Goal: Navigation & Orientation: Find specific page/section

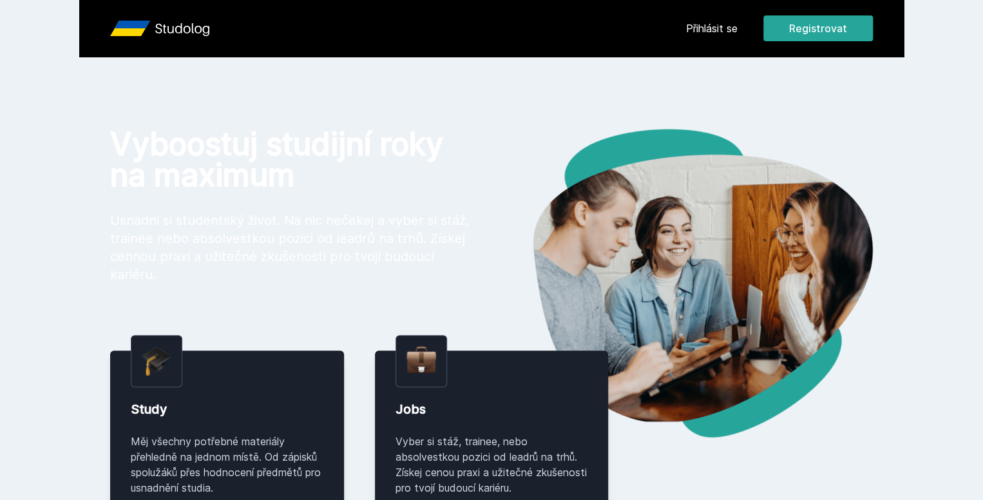
click at [738, 22] on link "Přihlásit se" at bounding box center [712, 28] width 52 height 15
click at [738, 30] on link "Přihlásit se" at bounding box center [712, 28] width 52 height 15
click at [759, 130] on div "Přihlásit se Registrovat Vyboostuj studijní roky na maximum Usnadni si students…" at bounding box center [491, 457] width 983 height 914
click at [738, 35] on link "Přihlásit se" at bounding box center [712, 28] width 52 height 15
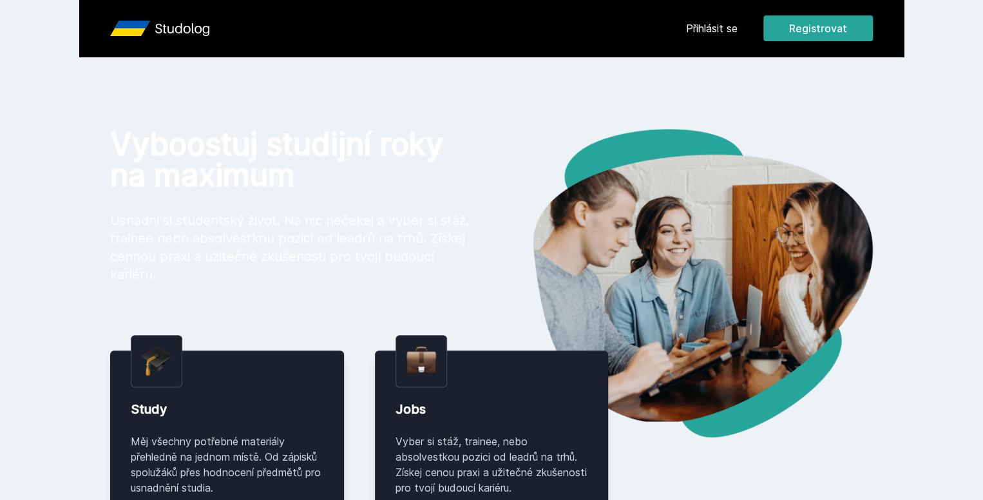
click at [815, 36] on div "Přihlásit se Registrovat" at bounding box center [779, 28] width 187 height 26
click at [738, 31] on link "Přihlásit se" at bounding box center [712, 28] width 52 height 15
